Goal: Transaction & Acquisition: Purchase product/service

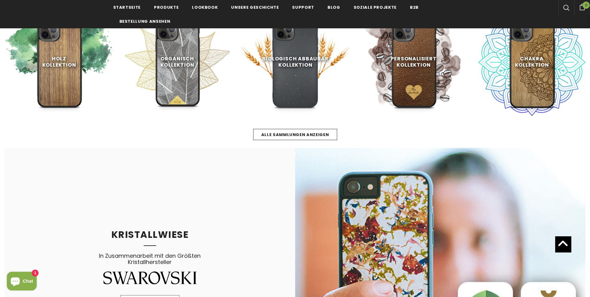
scroll to position [404, 0]
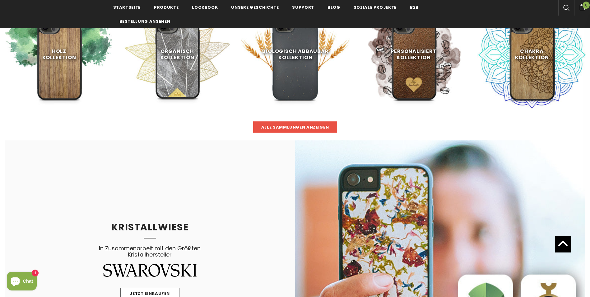
click at [307, 129] on span "Alle Sammlungen anzeigen" at bounding box center [295, 127] width 68 height 6
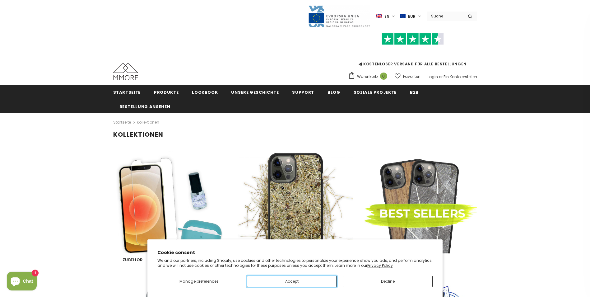
click at [298, 285] on button "Accept" at bounding box center [292, 280] width 90 height 11
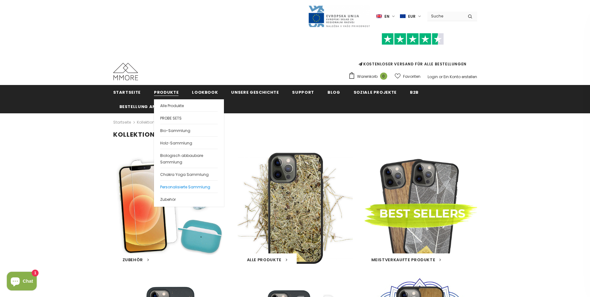
click at [175, 187] on span "Personalisierte Sammlung" at bounding box center [185, 186] width 50 height 5
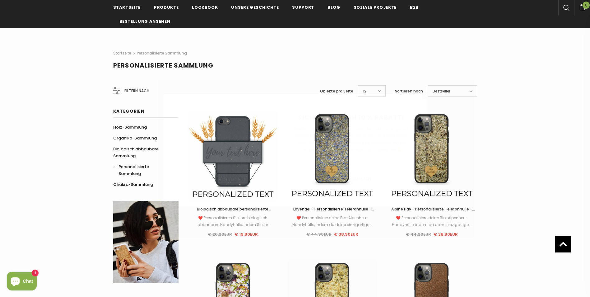
scroll to position [62, 0]
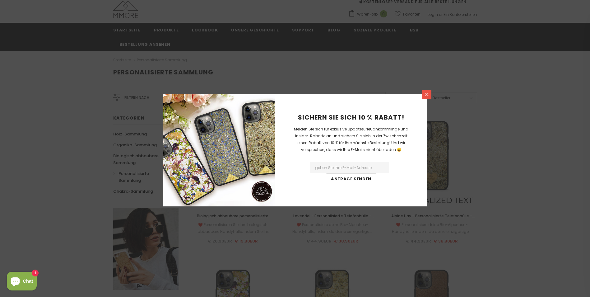
click at [426, 95] on icon at bounding box center [426, 94] width 3 height 3
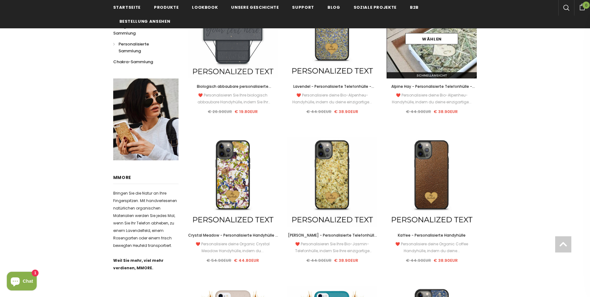
scroll to position [218, 0]
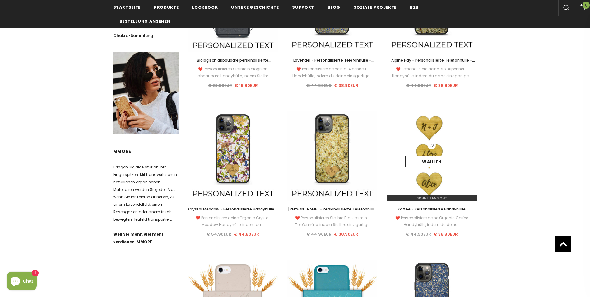
click at [433, 149] on link at bounding box center [432, 146] width 8 height 10
click at [442, 139] on img at bounding box center [431, 156] width 90 height 90
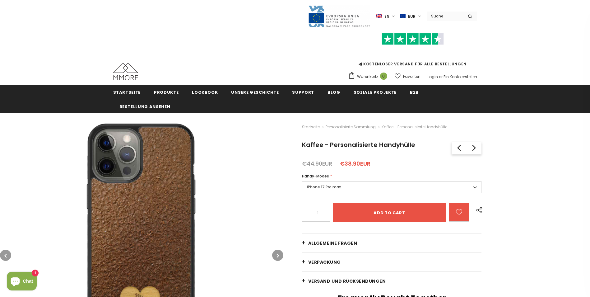
click at [472, 187] on label "iPhone 17 Pro max" at bounding box center [392, 187] width 180 height 12
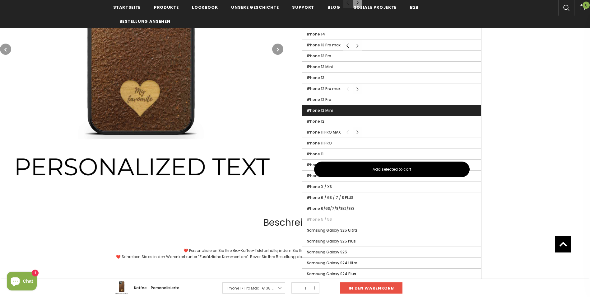
scroll to position [342, 0]
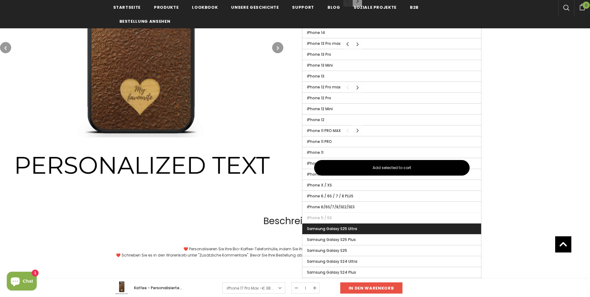
click at [394, 230] on label "Samsung Galaxy S25 Ultra" at bounding box center [391, 228] width 179 height 11
click at [0, 0] on input "Samsung Galaxy S25 Ultra" at bounding box center [0, 0] width 0 height 0
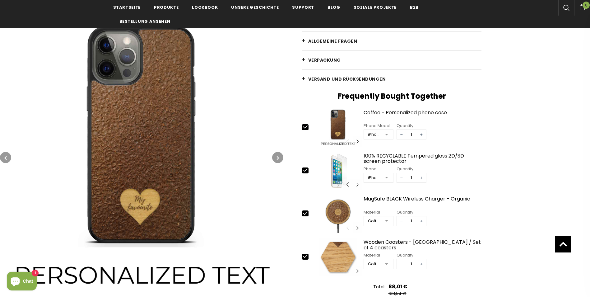
scroll to position [249, 0]
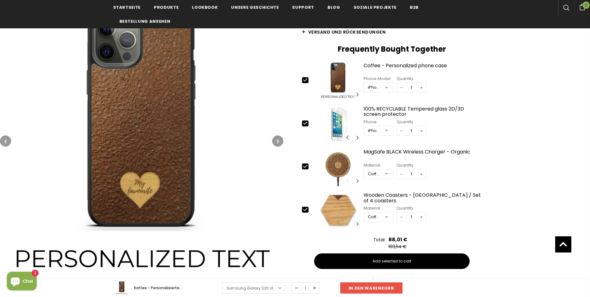
click at [303, 209] on icon at bounding box center [305, 209] width 7 height 7
type input "0"
click at [305, 167] on icon at bounding box center [305, 166] width 4 height 3
type input "0"
click at [306, 125] on icon at bounding box center [305, 123] width 7 height 7
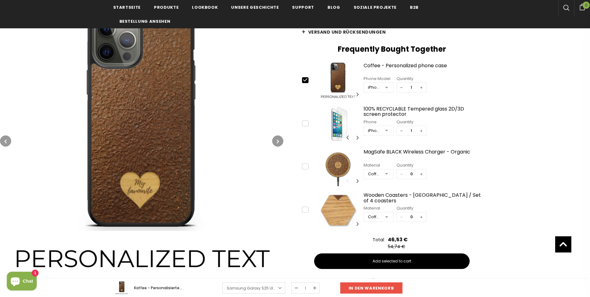
type input "0"
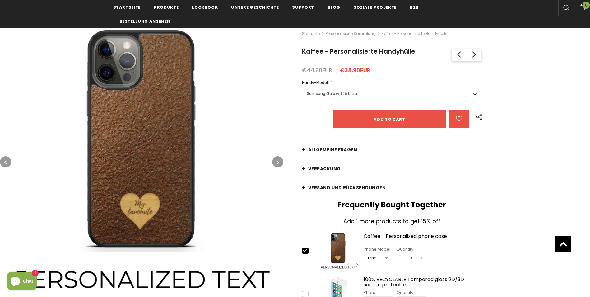
scroll to position [62, 0]
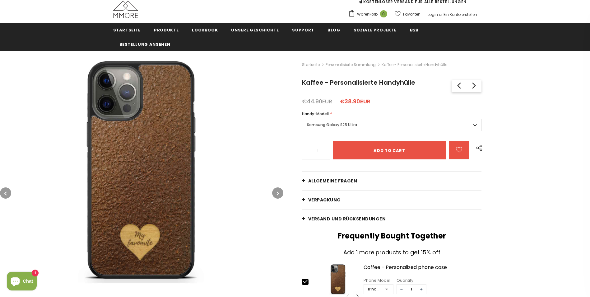
click at [304, 279] on icon at bounding box center [305, 281] width 7 height 7
type input "0"
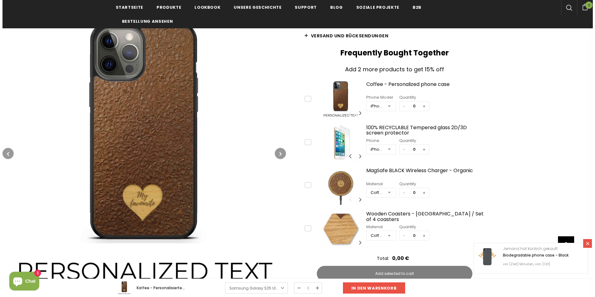
scroll to position [241, 0]
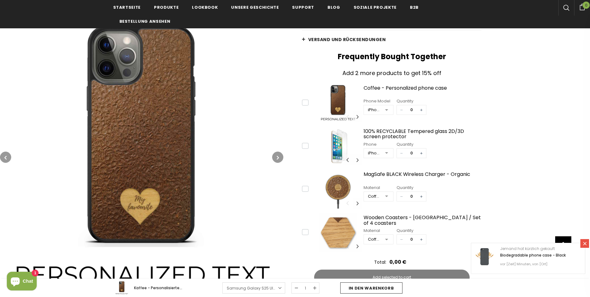
click at [370, 289] on input "In den Warenkorb" at bounding box center [371, 287] width 62 height 11
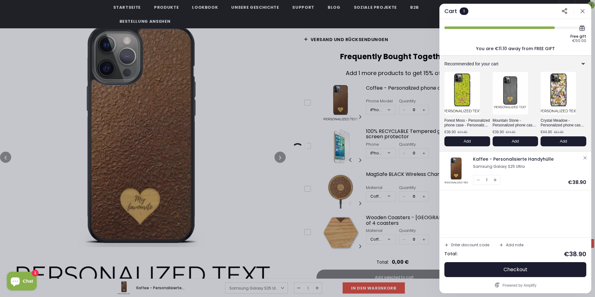
click at [461, 195] on div "Free gift €50.00 You are €11.10 away from FREE GIFT Recommended for your cart F…" at bounding box center [515, 128] width 152 height 218
click at [464, 203] on div "Free gift €50.00 You are €11.10 away from FREE GIFT Recommended for your cart F…" at bounding box center [515, 128] width 152 height 218
click at [511, 97] on img at bounding box center [509, 93] width 39 height 47
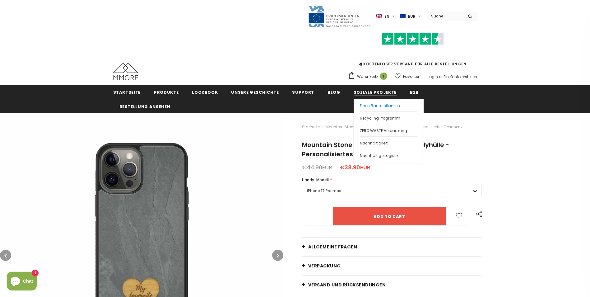
click at [380, 107] on span "Einen Baum pflanzen" at bounding box center [380, 105] width 40 height 5
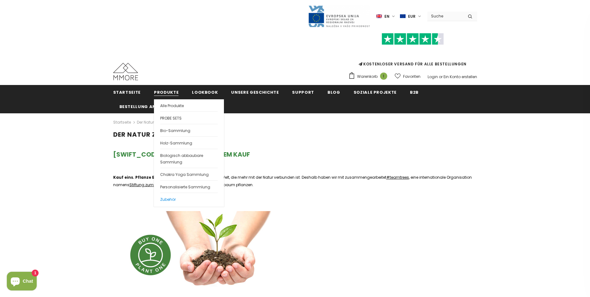
click at [167, 199] on span "Zubehör" at bounding box center [168, 199] width 16 height 5
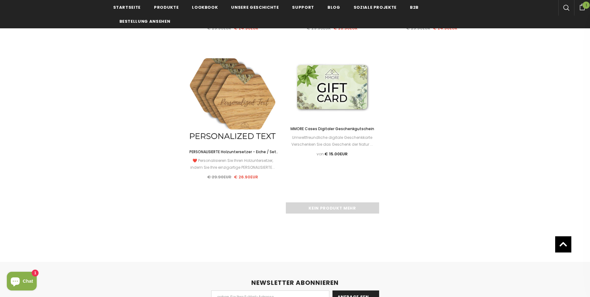
scroll to position [871, 0]
